Goal: Check status: Check status

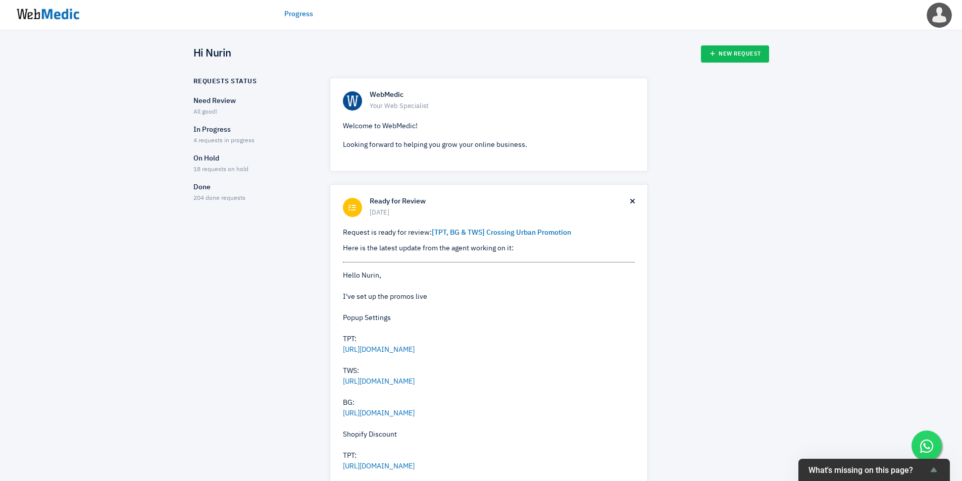
click at [214, 139] on span "4 requests in progress" at bounding box center [223, 141] width 61 height 6
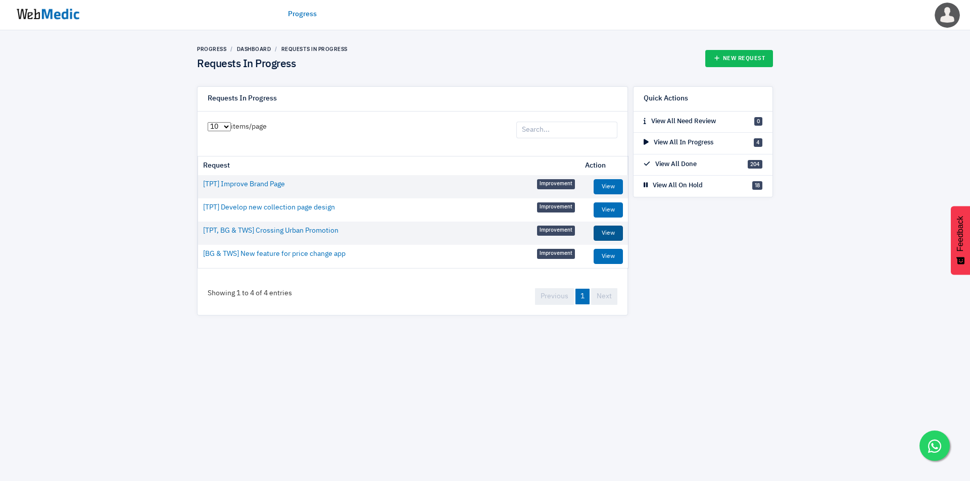
click at [610, 231] on link "View" at bounding box center [608, 233] width 29 height 15
